Goal: Information Seeking & Learning: Learn about a topic

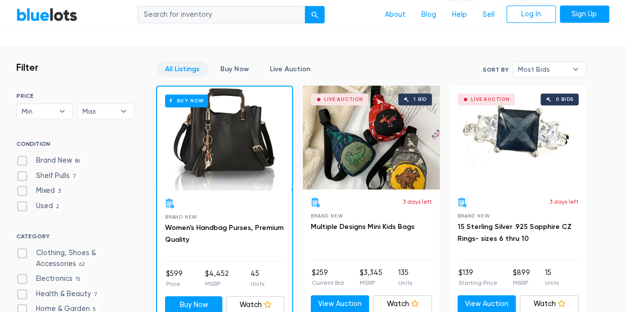
scroll to position [247, 0]
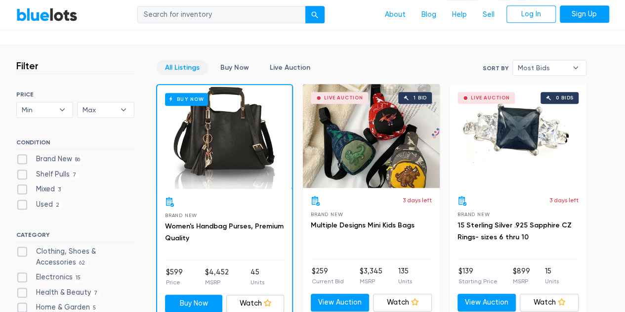
click at [215, 17] on input "search" at bounding box center [221, 15] width 168 height 18
type input "nfl"
click at [305, 6] on button "submit" at bounding box center [315, 15] width 20 height 18
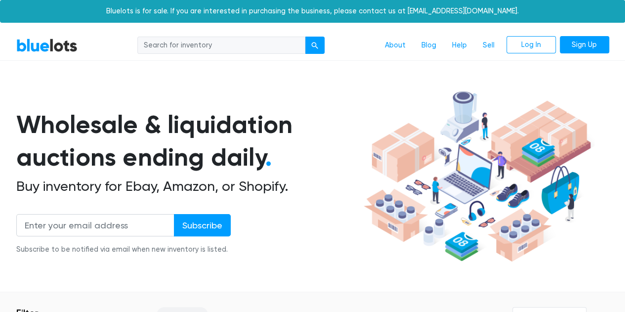
click at [225, 50] on input "search" at bounding box center [221, 46] width 168 height 18
type input "ncaa"
click at [305, 37] on button "submit" at bounding box center [315, 46] width 20 height 18
click at [224, 47] on input "search" at bounding box center [221, 46] width 168 height 18
type input "[US_STATE]"
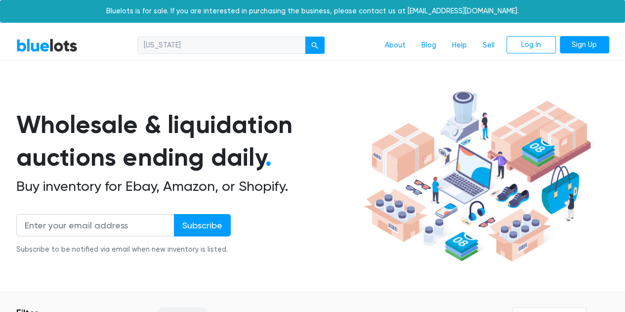
click at [305, 37] on button "submit" at bounding box center [315, 46] width 20 height 18
